Goal: Task Accomplishment & Management: Manage account settings

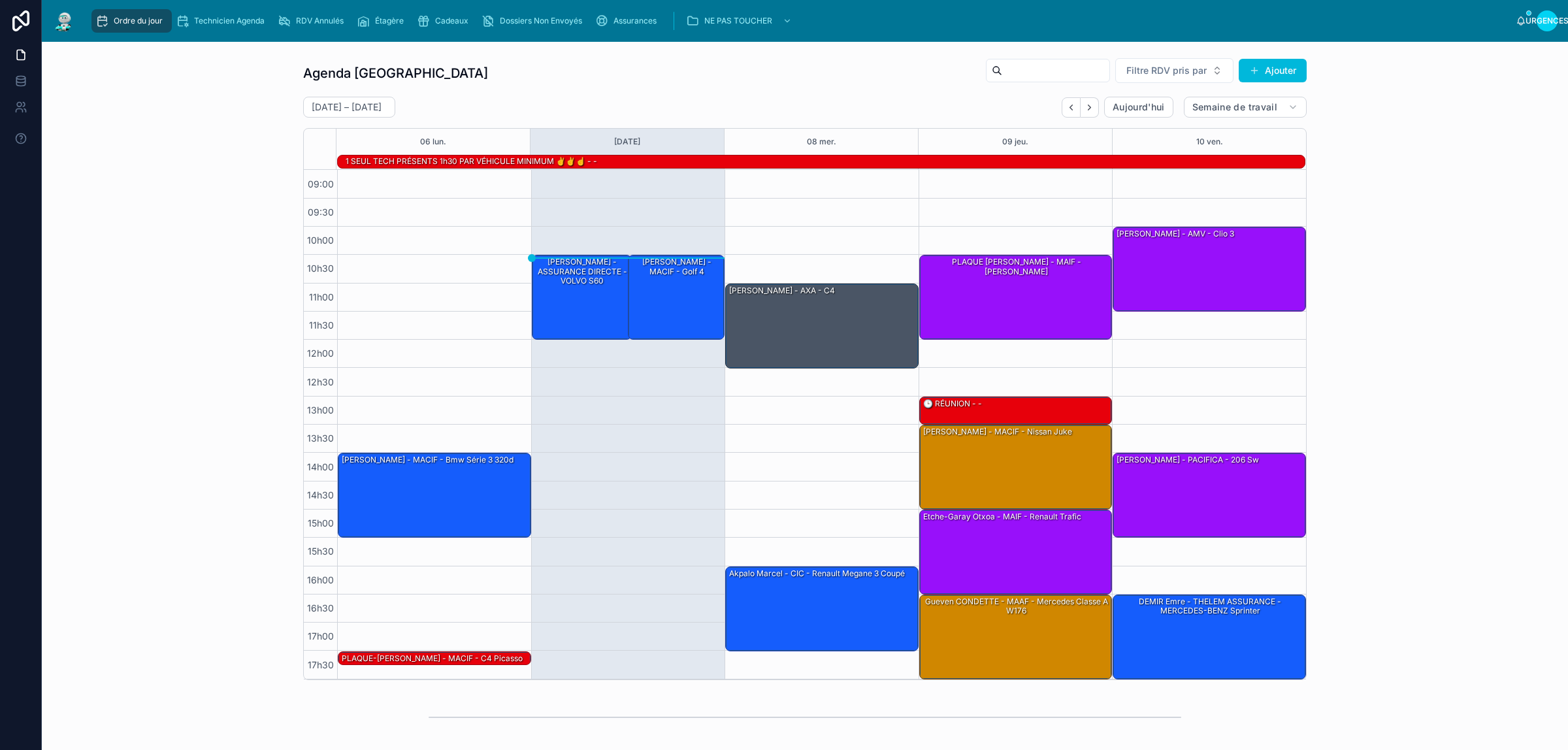
click at [211, 144] on div "Agenda Rennes Filtre RDV pris par Ajouter 6 – 10 octobre Aujourd'hui Semaine de…" at bounding box center [805, 369] width 1505 height 633
click at [668, 296] on div "[PERSON_NAME] - MACIF - Golf 4" at bounding box center [676, 297] width 93 height 82
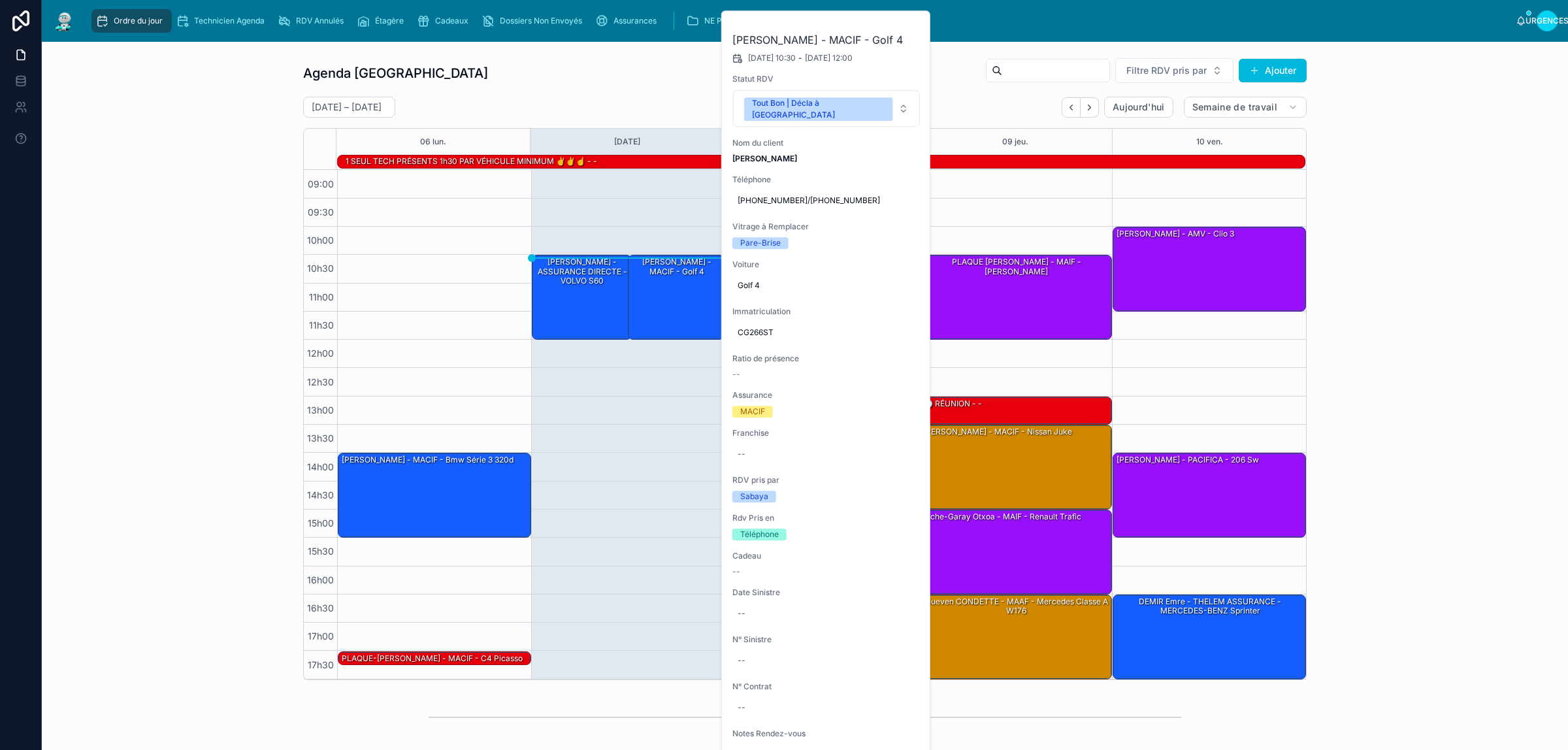
click at [0, 0] on button at bounding box center [0, 0] width 0 height 0
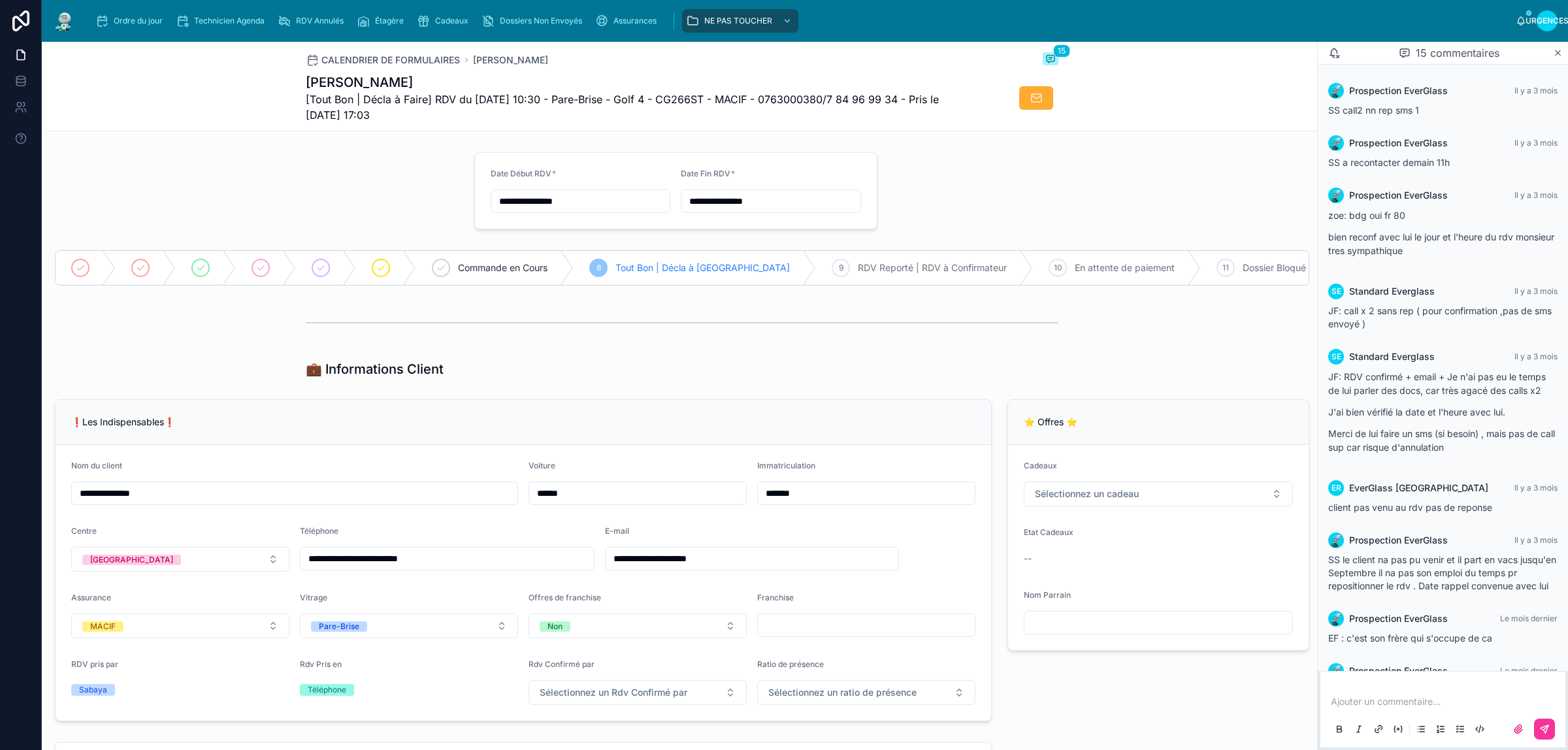
scroll to position [566, 0]
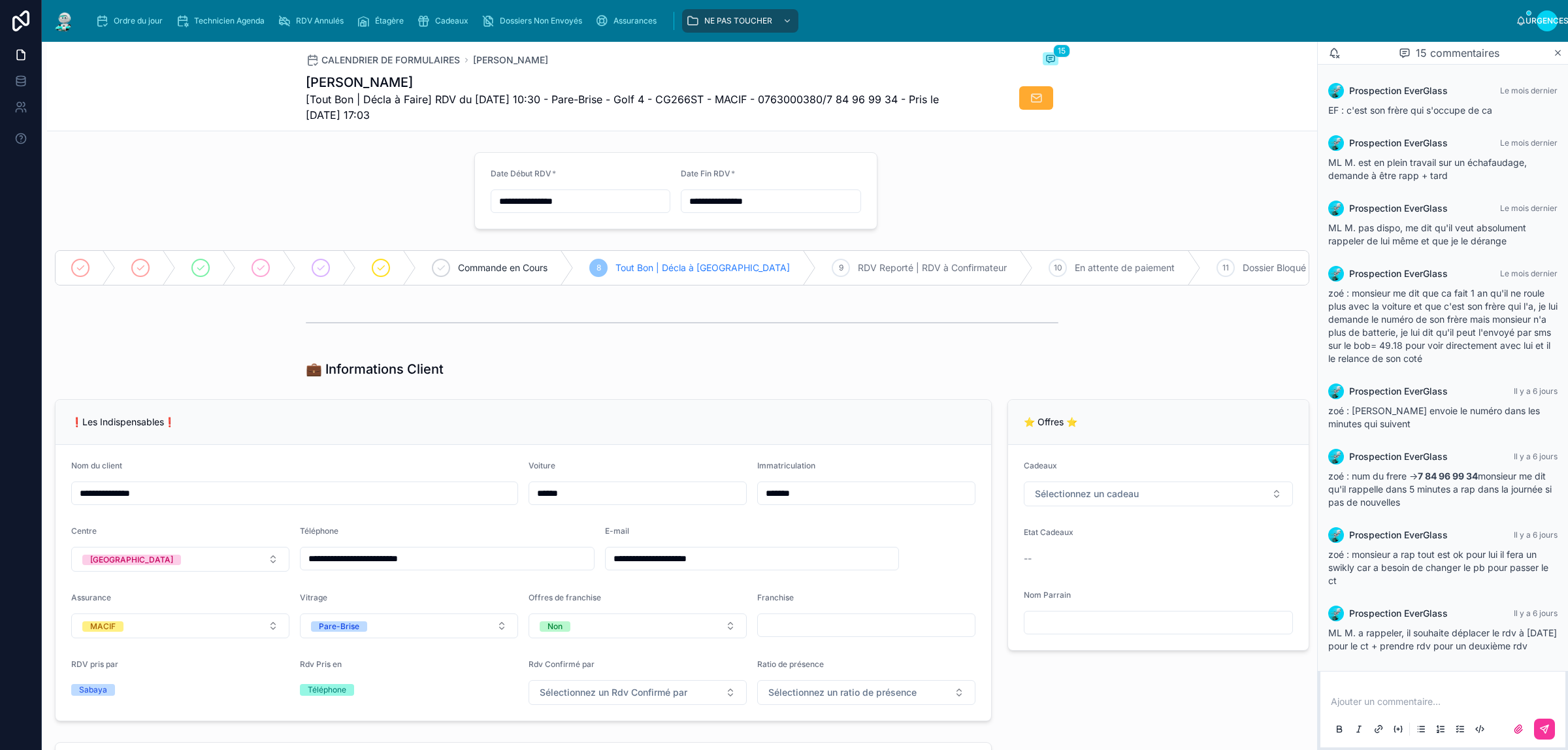
click at [140, 25] on span "Ordre du jour" at bounding box center [138, 21] width 49 height 10
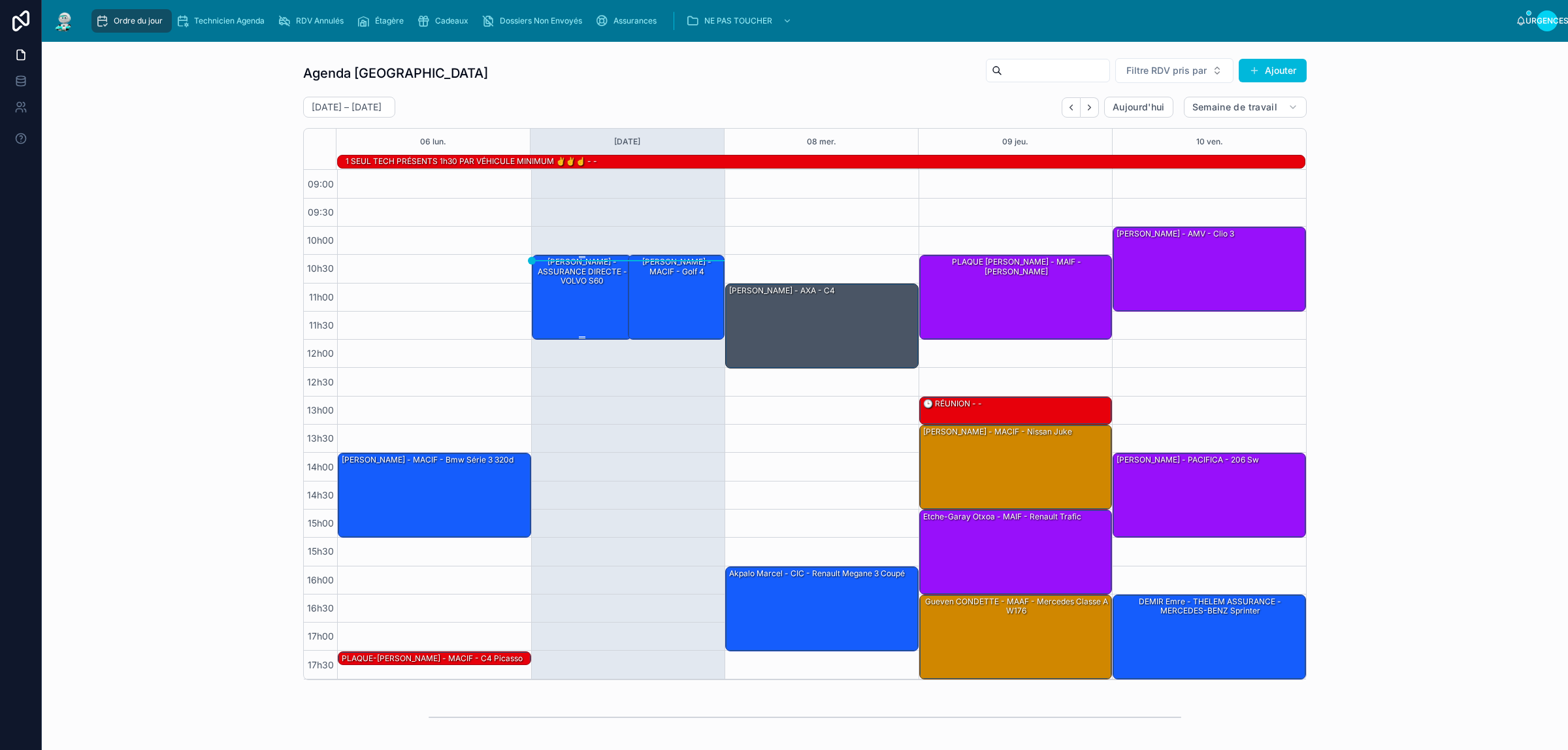
click at [554, 298] on div "[PERSON_NAME] - ASSURANCE DIRECTE - VOLVO S60" at bounding box center [582, 297] width 97 height 82
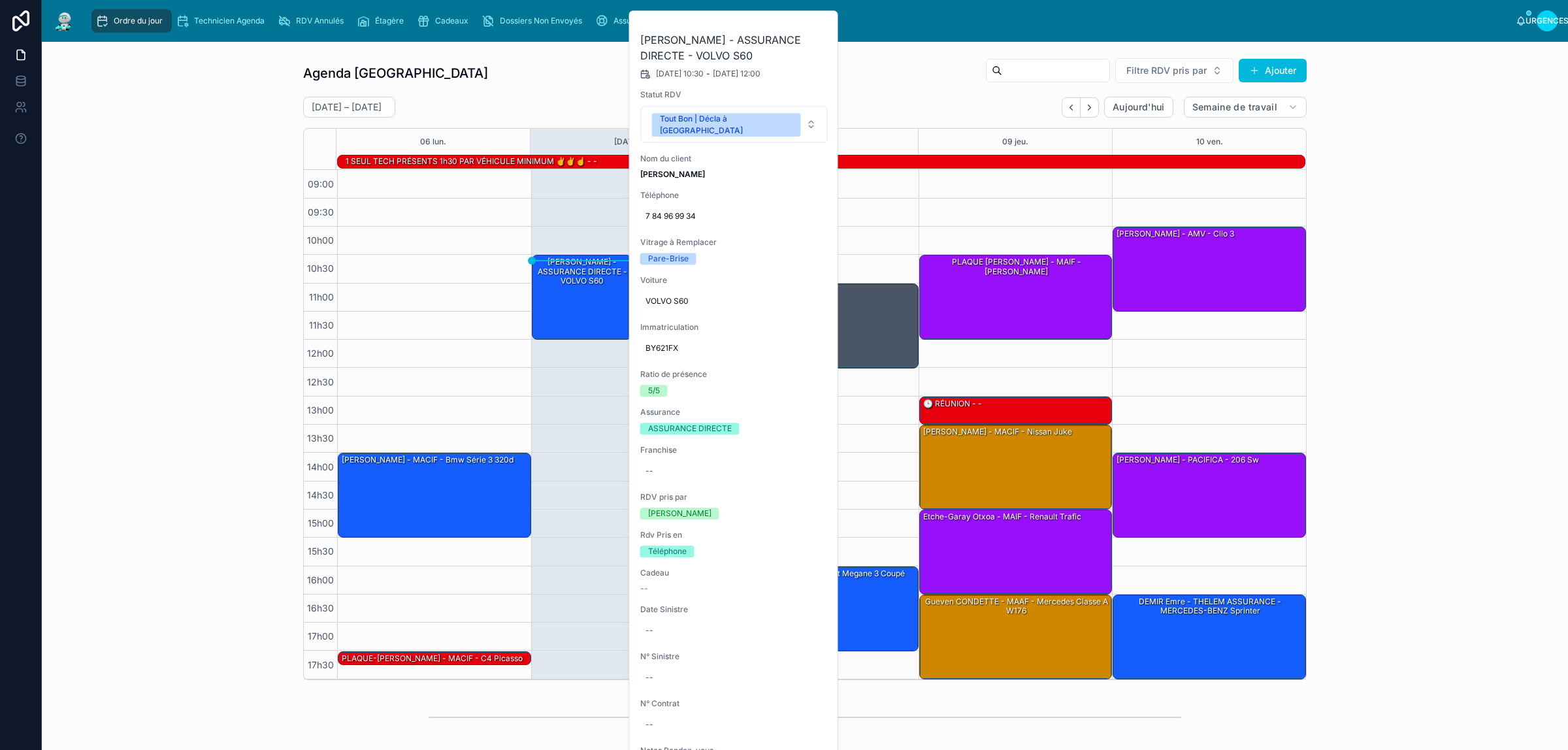
click at [807, 116] on button "Tout Bon | Décla à Faire" at bounding box center [733, 124] width 187 height 37
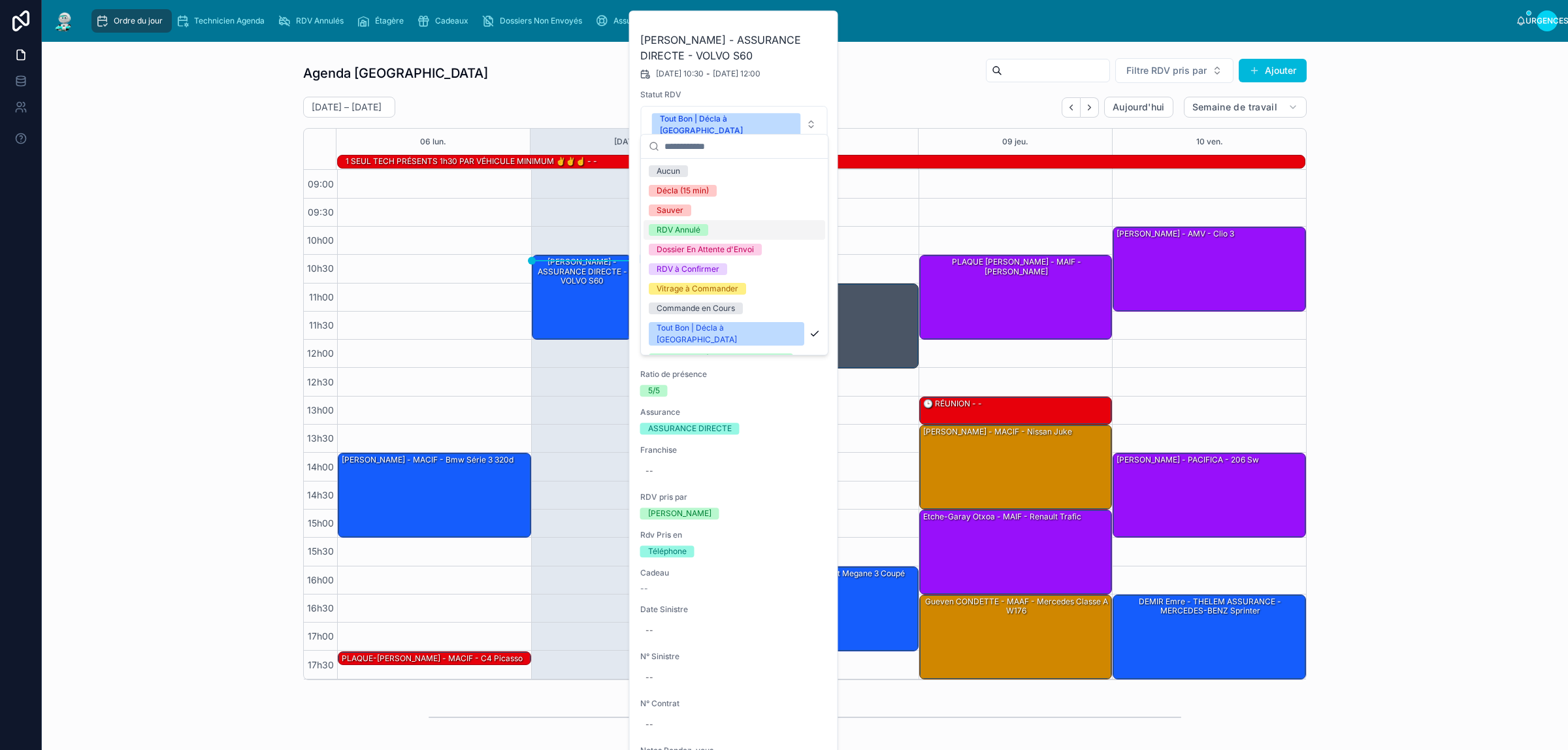
click at [736, 229] on div "RDV Annulé" at bounding box center [734, 230] width 181 height 19
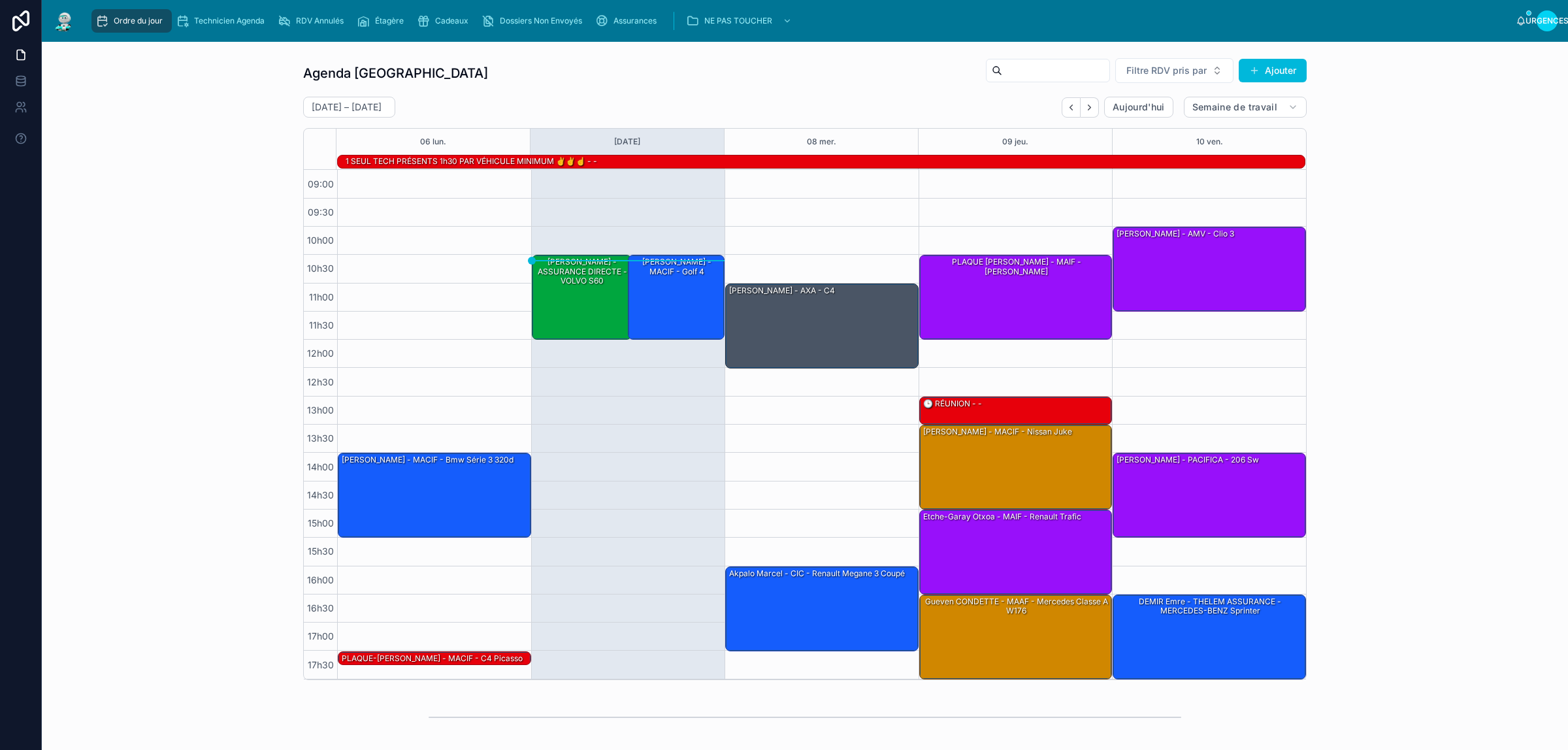
click at [140, 106] on div "Agenda Rennes Filtre RDV pris par Ajouter 6 – 10 octobre Aujourd'hui Semaine de…" at bounding box center [805, 369] width 1505 height 633
click at [187, 88] on div "Agenda Rennes Filtre RDV pris par Ajouter 6 – 10 octobre Aujourd'hui Semaine de…" at bounding box center [805, 369] width 1505 height 633
click at [330, 16] on font "RDV Annulés" at bounding box center [320, 20] width 48 height 10
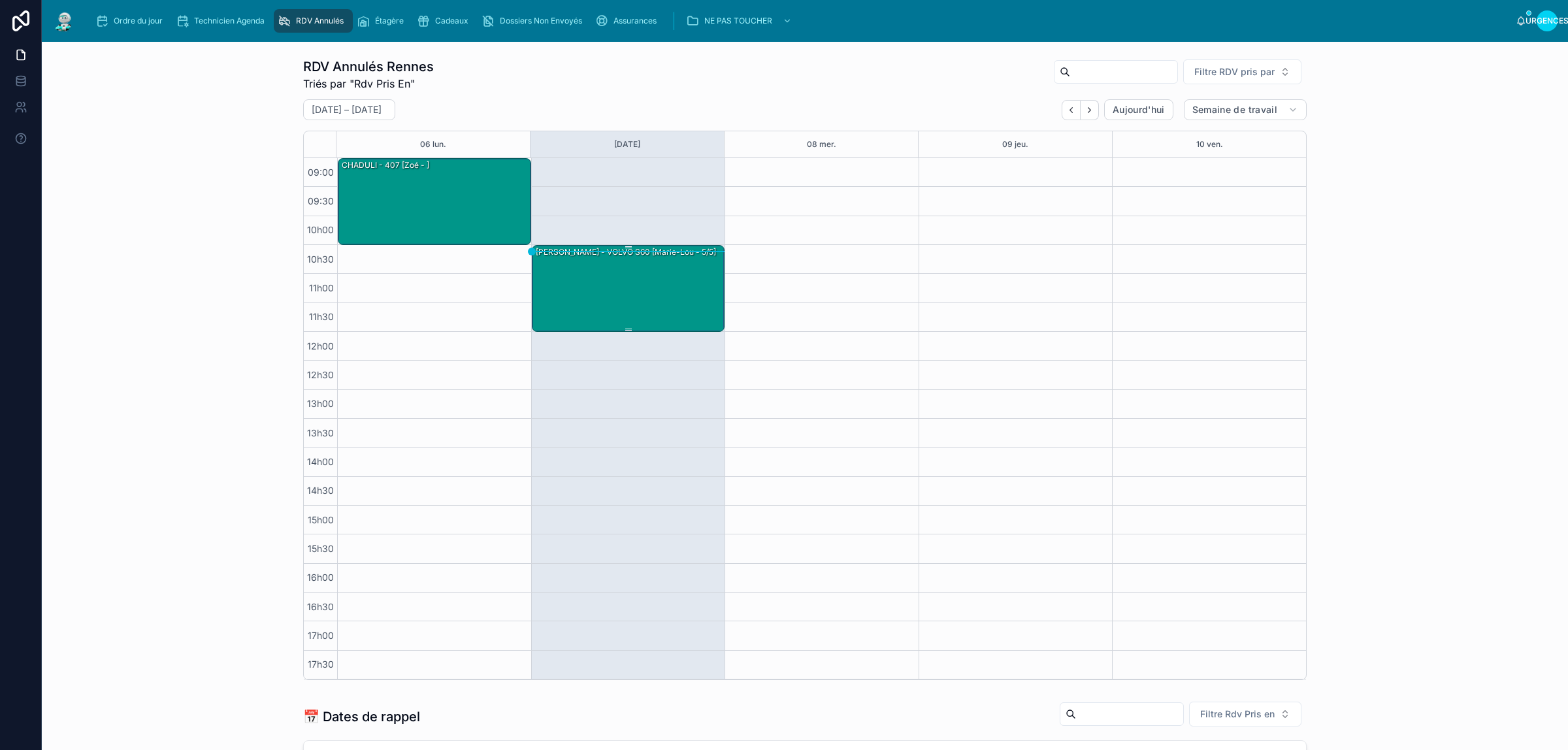
click at [608, 284] on div "Memisoglu Yakup - VOLVO S60 [Marie-Lou - 5/5]" at bounding box center [629, 288] width 190 height 84
click at [619, 278] on div "Memisoglu Yakup - VOLVO S60 [Marie-Lou - 5/5]" at bounding box center [629, 288] width 190 height 84
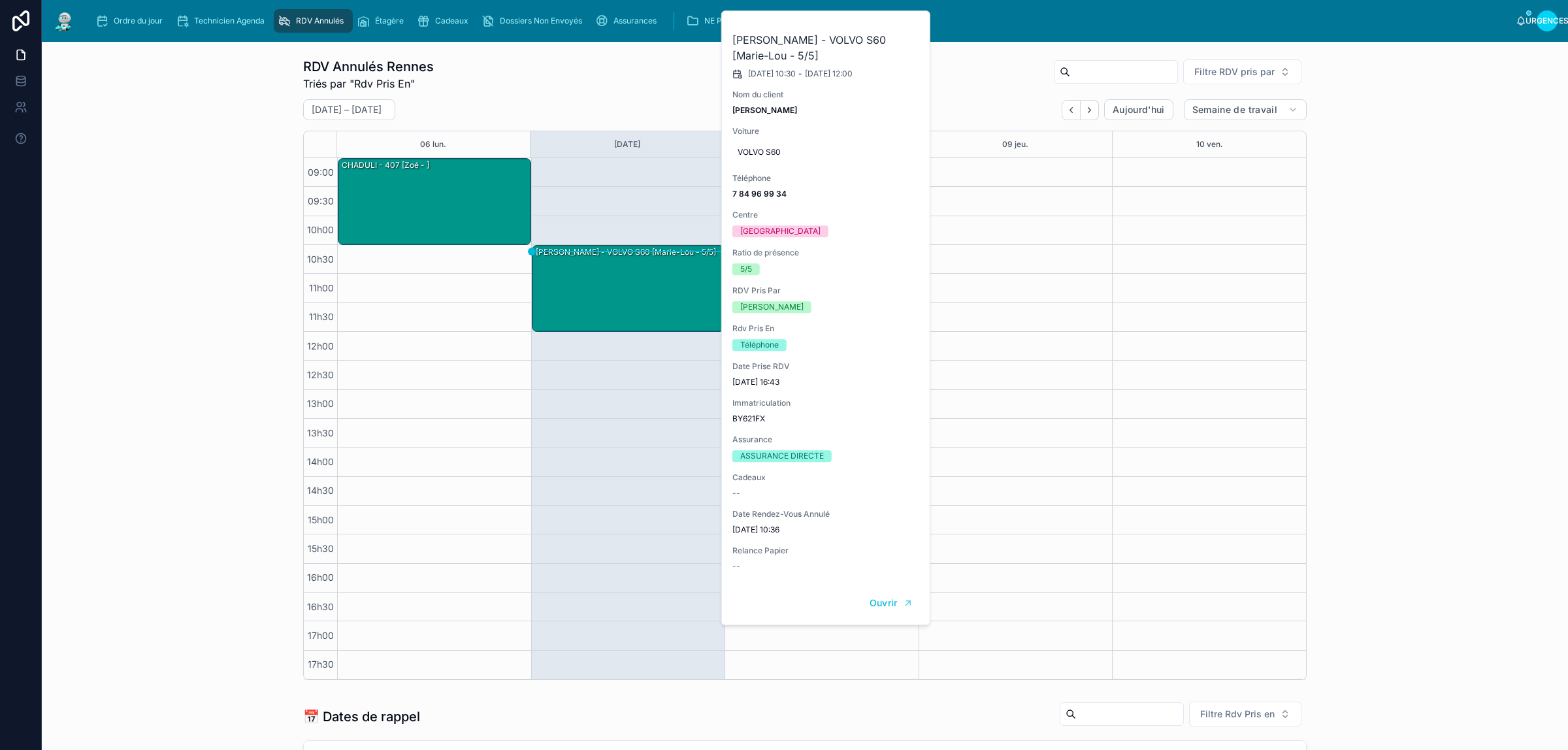
click at [0, 0] on button at bounding box center [0, 0] width 0 height 0
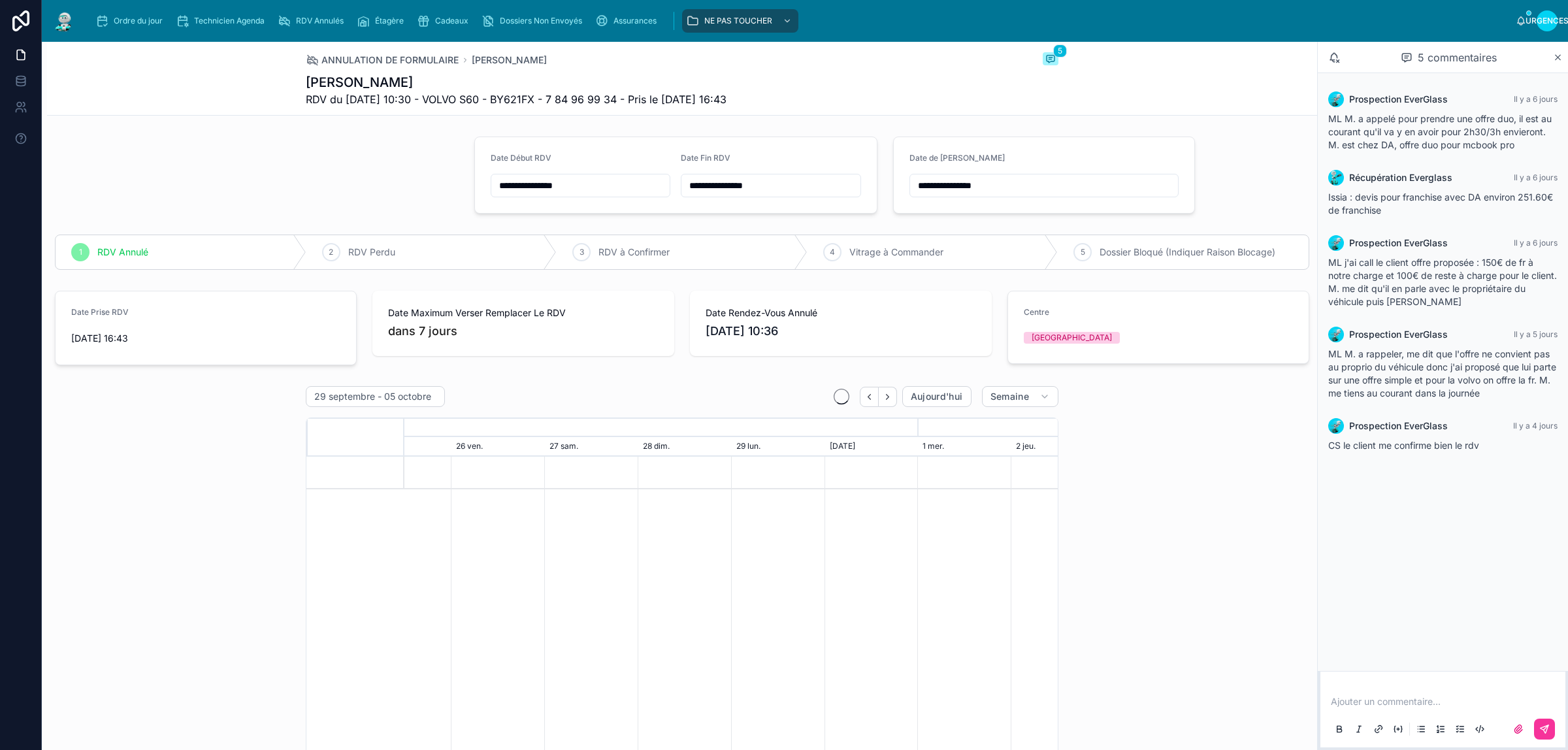
scroll to position [0, 978]
click at [1446, 707] on p at bounding box center [1445, 701] width 229 height 13
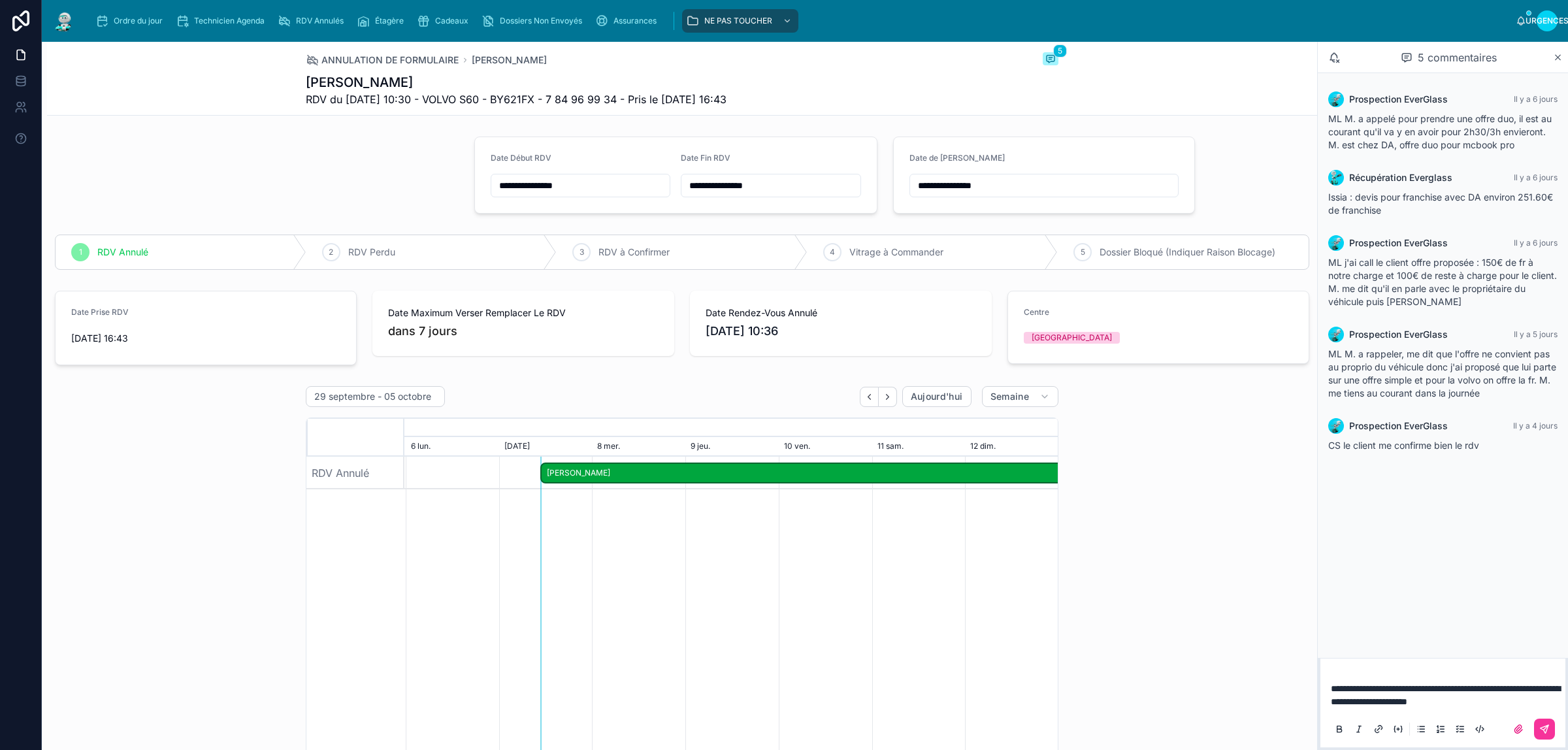
click at [1550, 728] on button at bounding box center [1544, 729] width 21 height 21
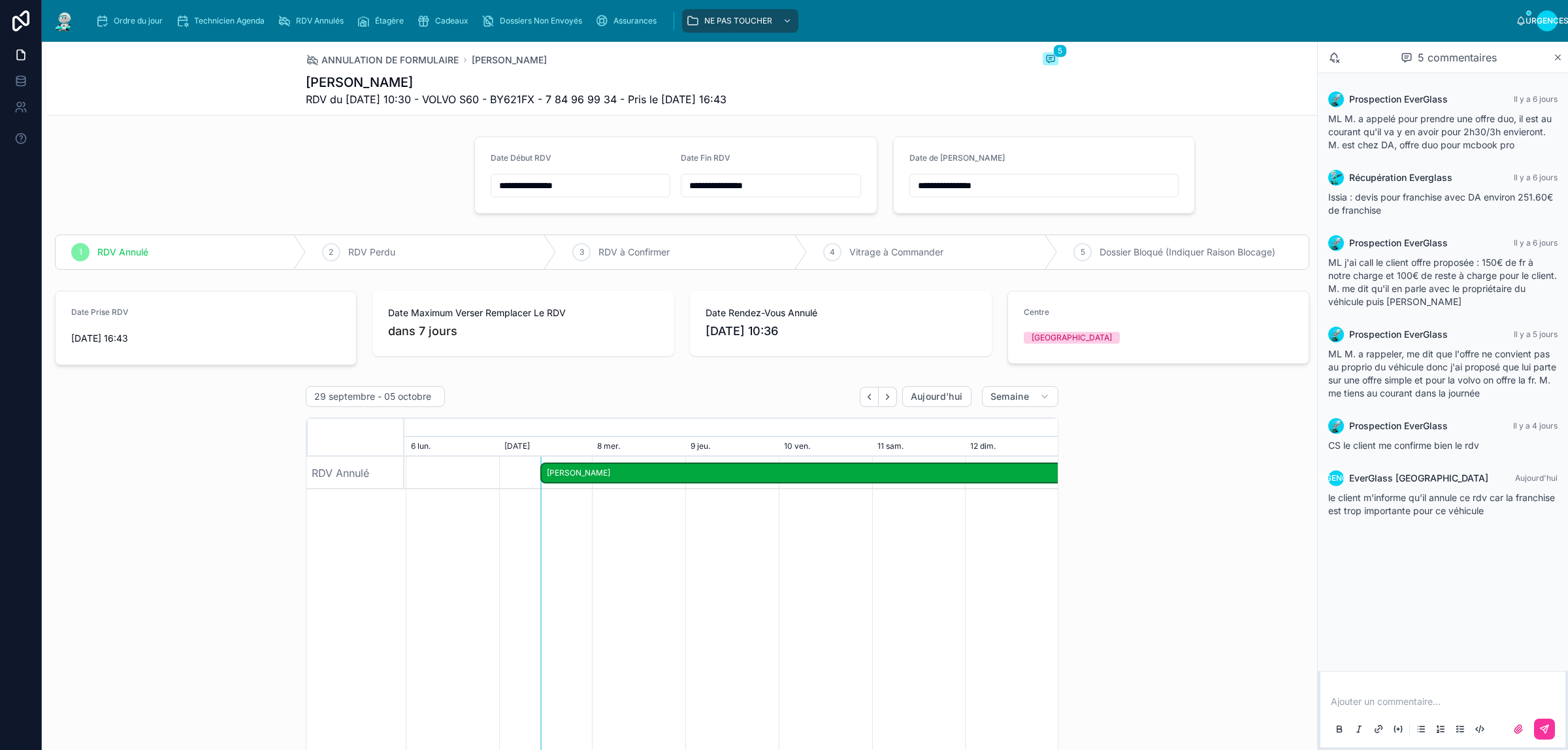
click at [137, 19] on font "Ordre du jour" at bounding box center [138, 20] width 49 height 10
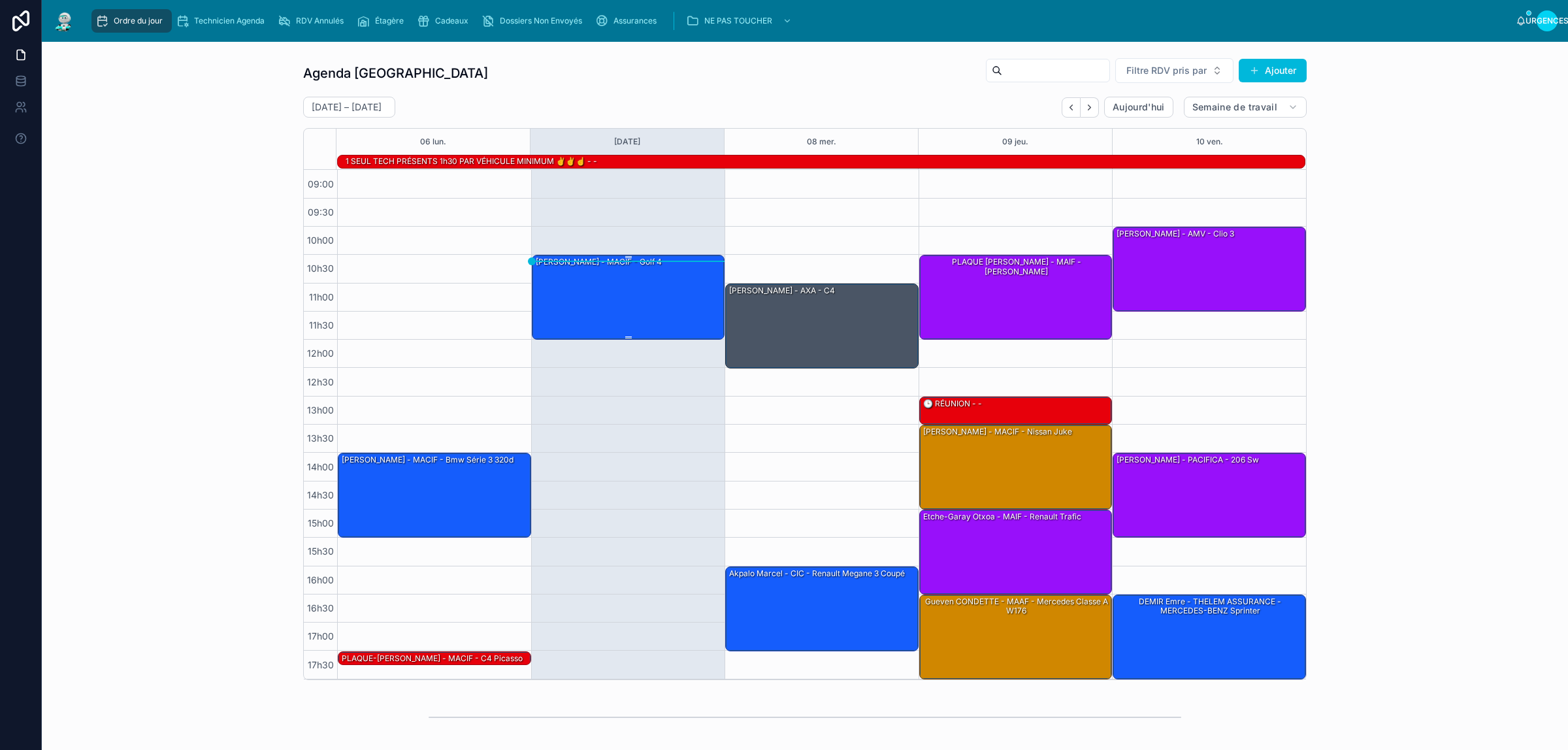
click at [634, 296] on div "[PERSON_NAME] - MACIF - Golf 4" at bounding box center [629, 297] width 190 height 82
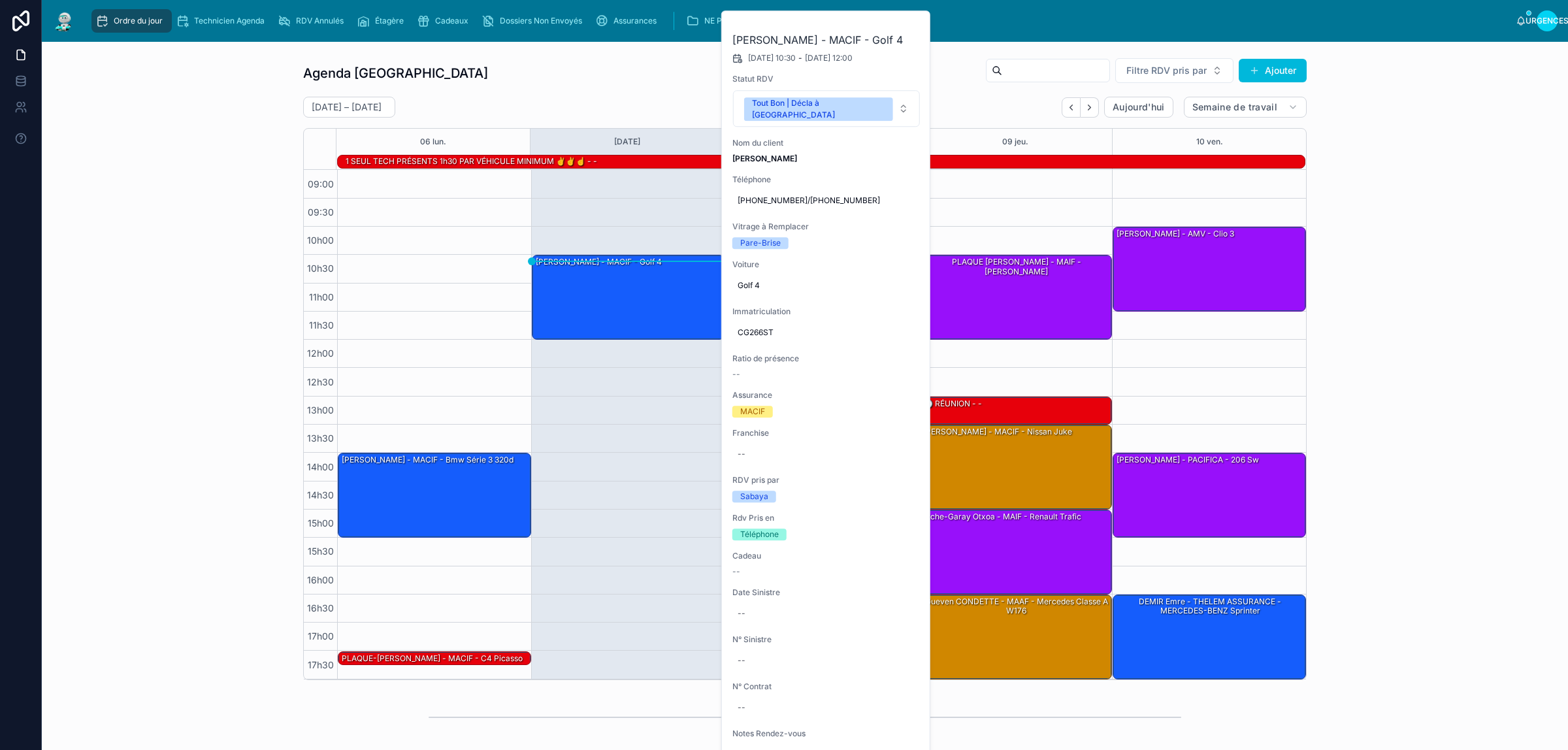
click at [0, 0] on icon at bounding box center [0, 0] width 0 height 0
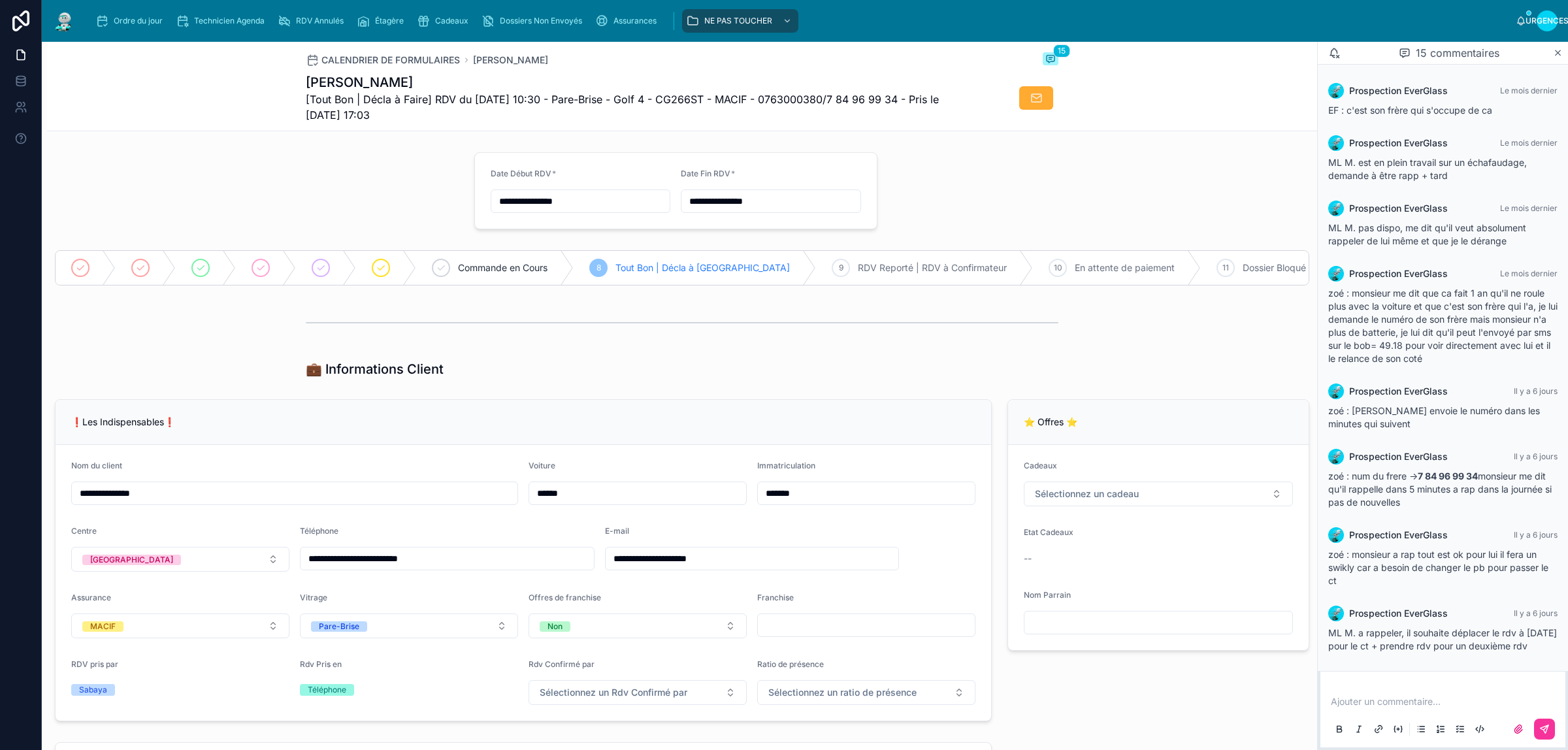
click at [246, 148] on div at bounding box center [257, 190] width 420 height 88
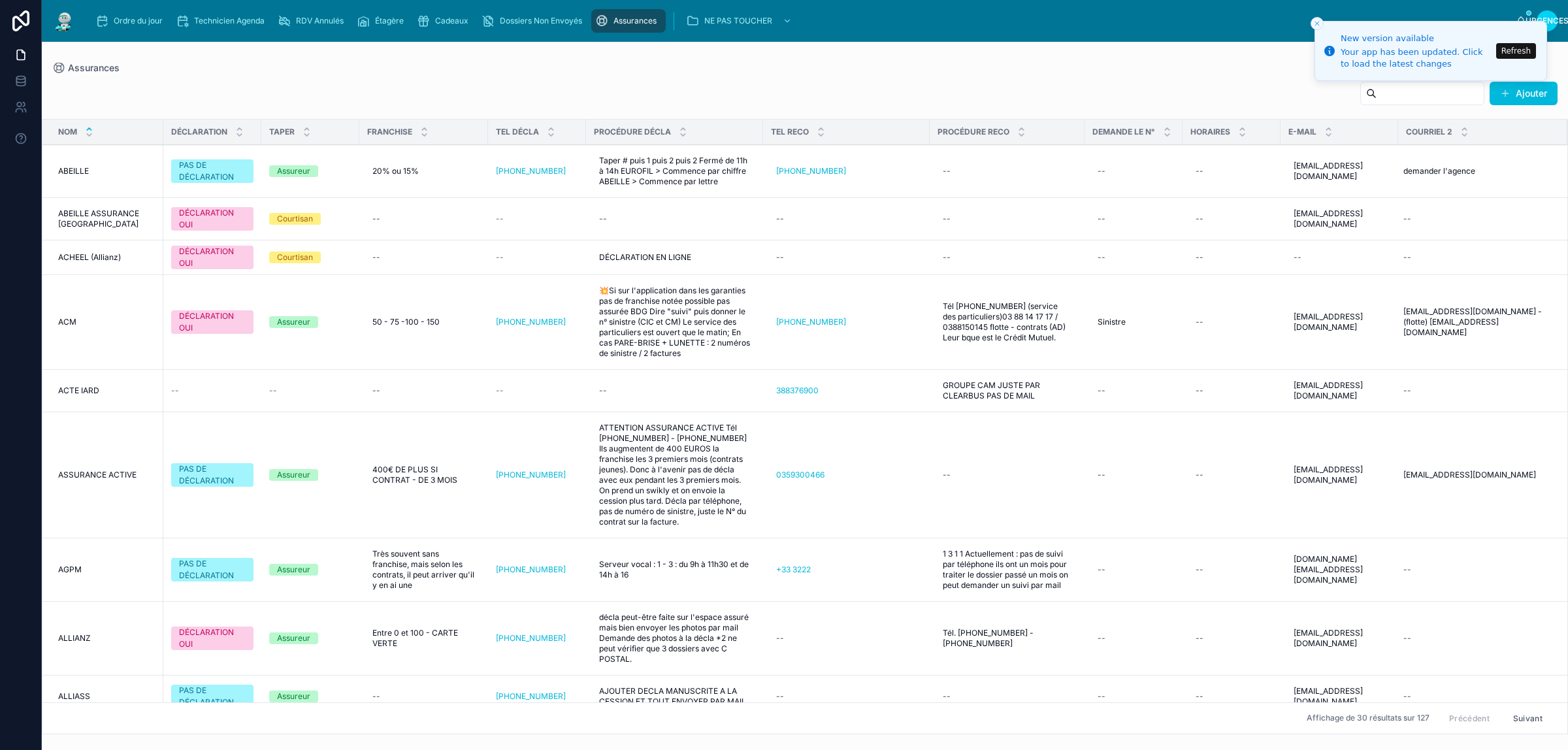
click at [1376, 87] on input "text" at bounding box center [1429, 93] width 107 height 18
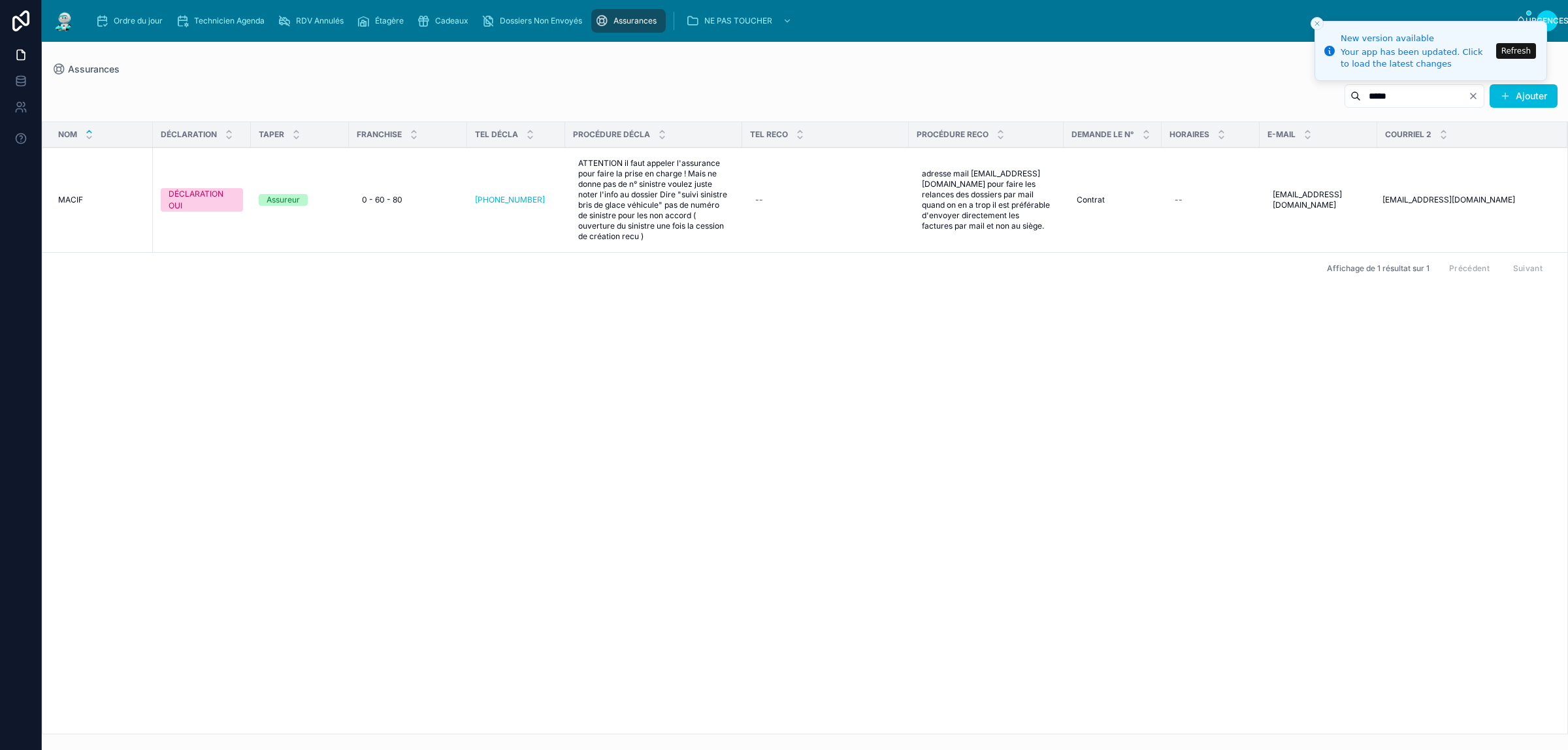
type input "*****"
click at [122, 26] on div "Ordre du jour" at bounding box center [131, 21] width 73 height 21
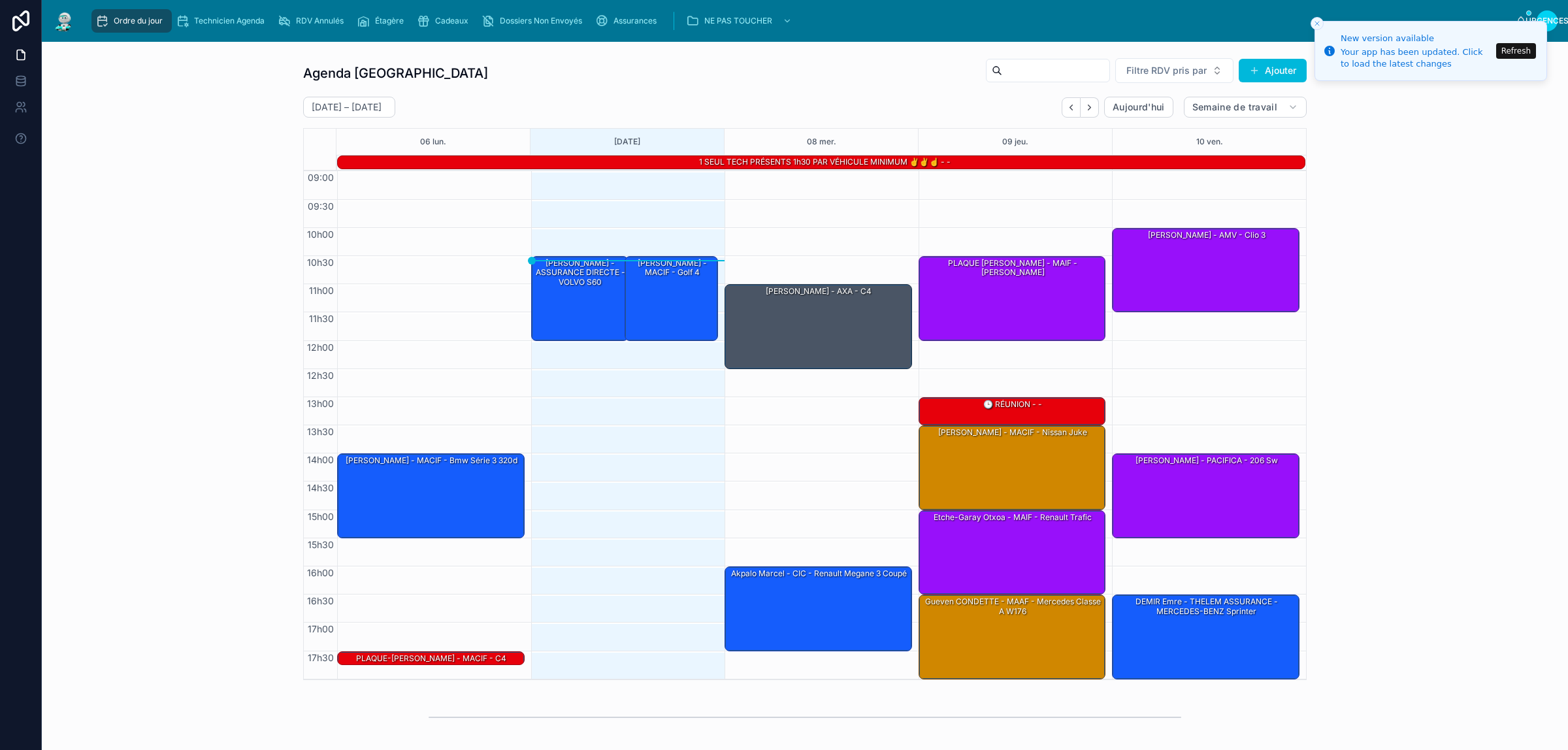
click at [620, 21] on font "Assurances" at bounding box center [635, 20] width 43 height 10
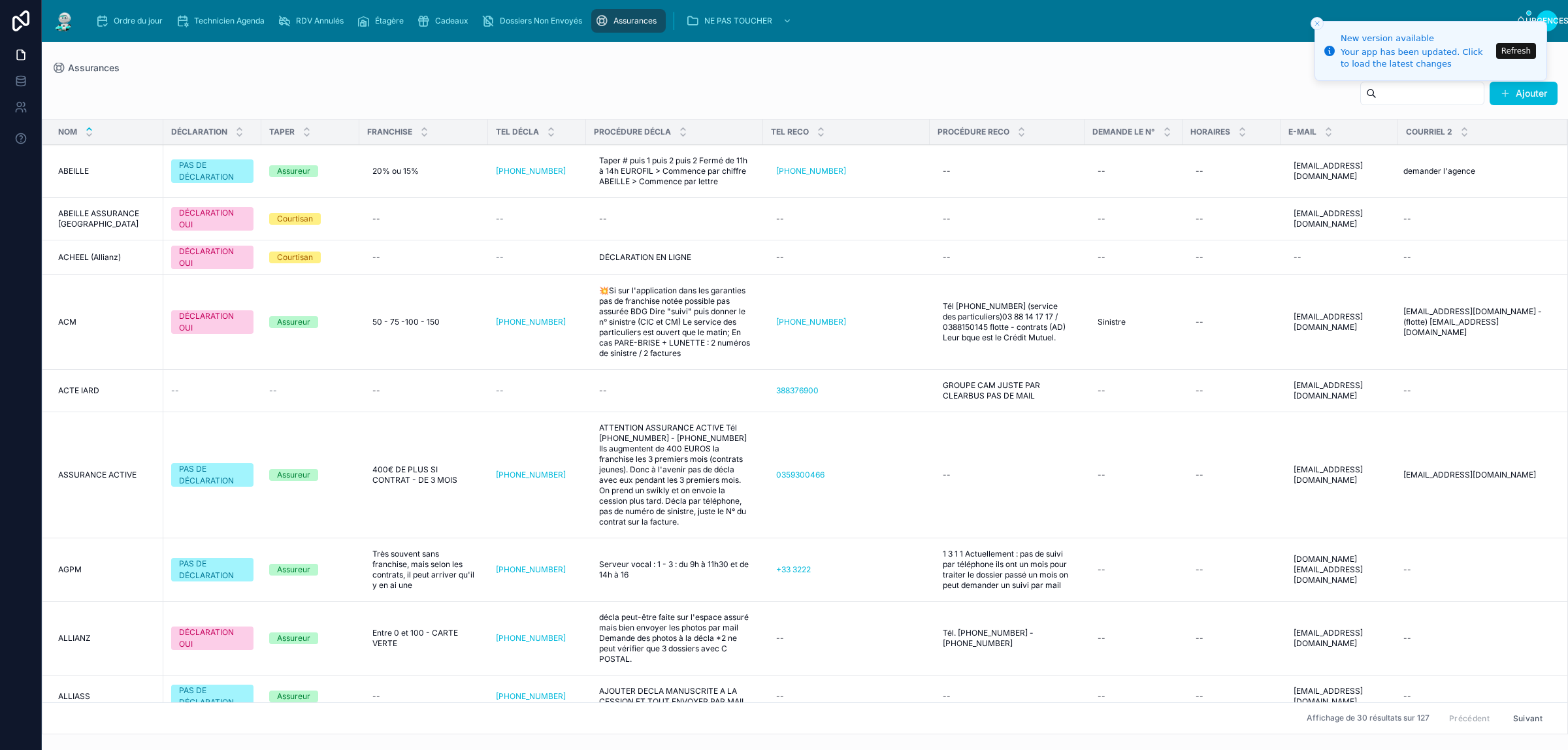
click at [1313, 23] on icon "Close toast" at bounding box center [1317, 23] width 7 height 7
click at [1376, 94] on input "text" at bounding box center [1429, 93] width 107 height 18
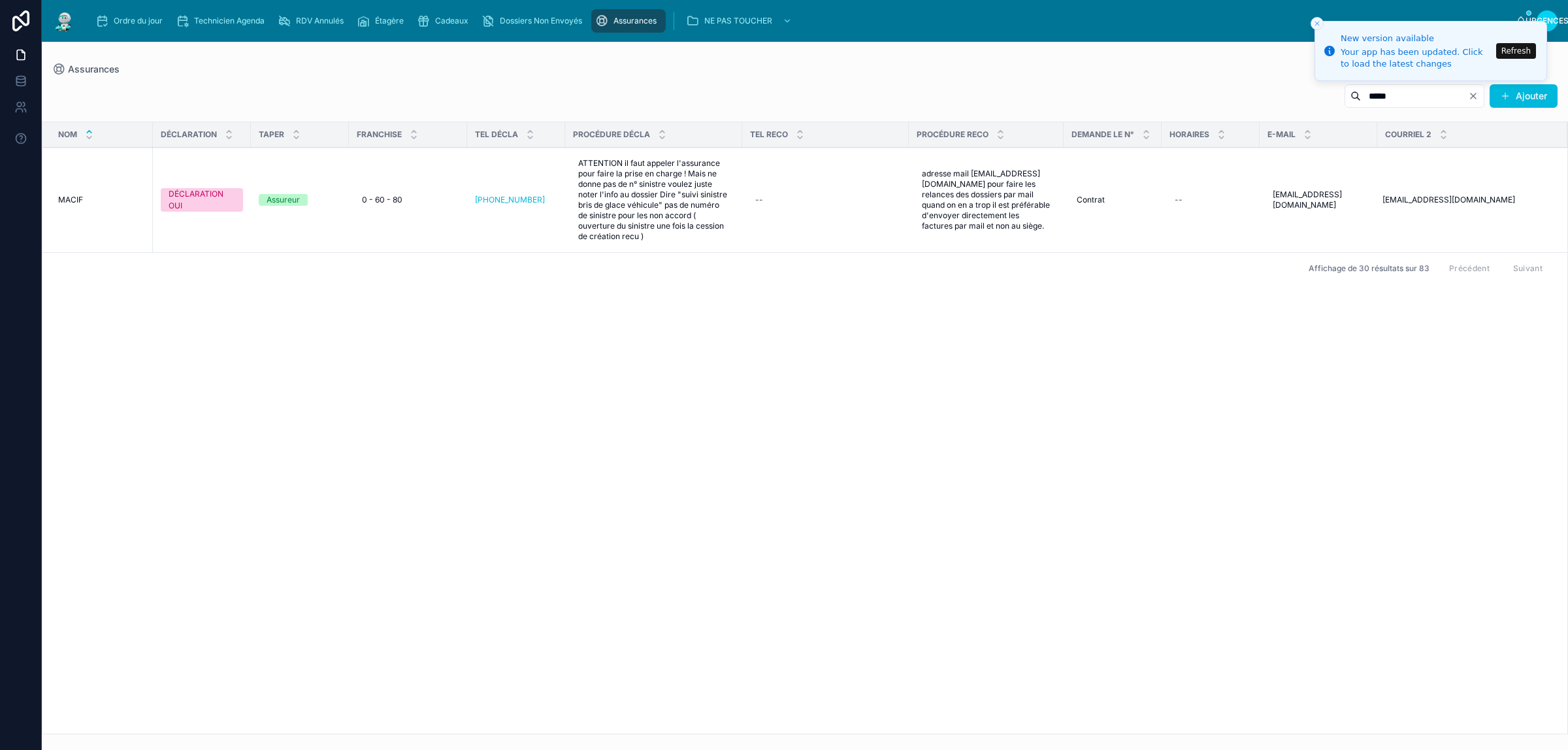
type input "*****"
